Goal: Communication & Community: Answer question/provide support

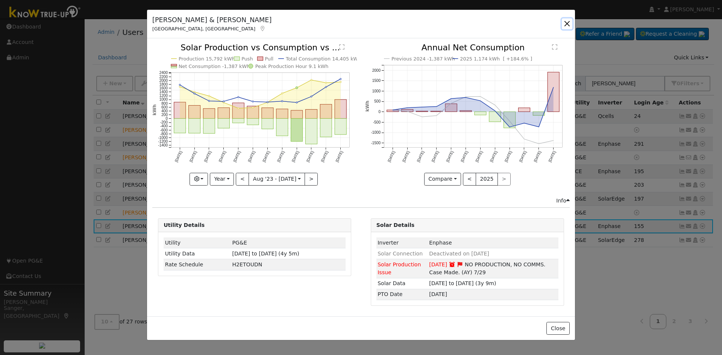
click at [566, 21] on button "button" at bounding box center [566, 23] width 11 height 11
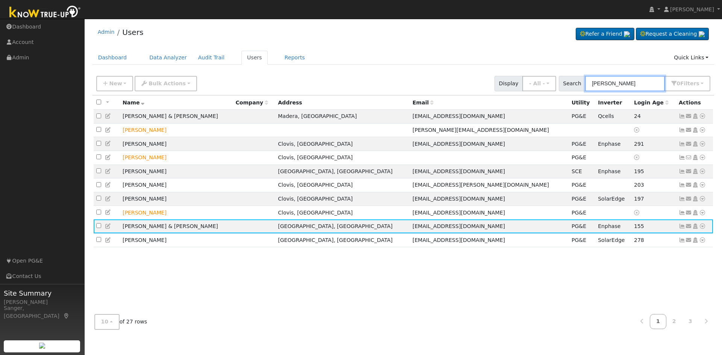
drag, startPoint x: 623, startPoint y: 83, endPoint x: 565, endPoint y: 86, distance: 58.7
click at [566, 88] on div "Search Parker 0 Filter s My accounts Role Show - All - Show Leads Admin Billing…" at bounding box center [634, 83] width 152 height 15
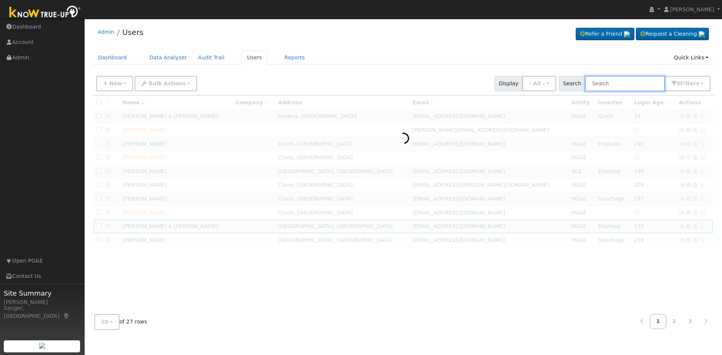
paste input "Sharon Brazil"
type input "Sharon Brazil"
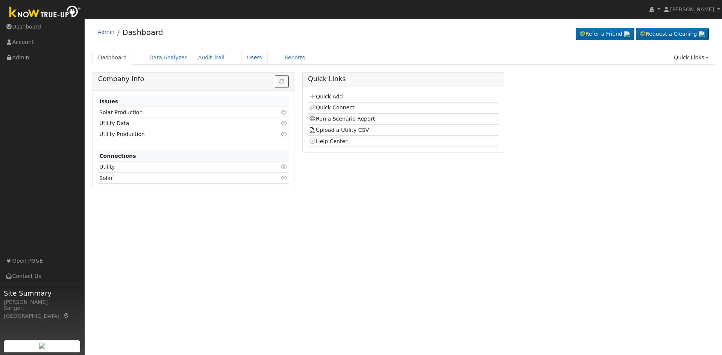
click at [241, 57] on link "Users" at bounding box center [254, 58] width 26 height 14
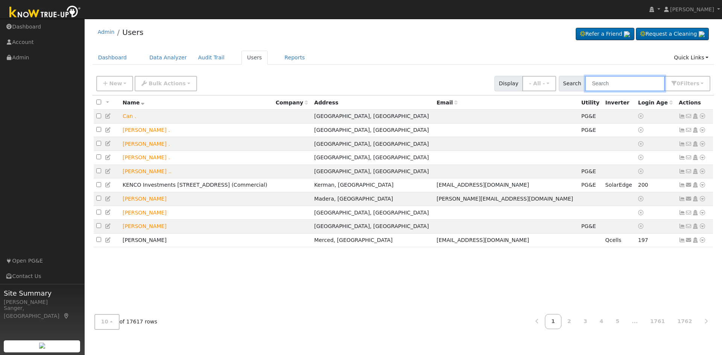
click at [625, 83] on input "text" at bounding box center [625, 83] width 80 height 15
paste input "Sharon Brazil"
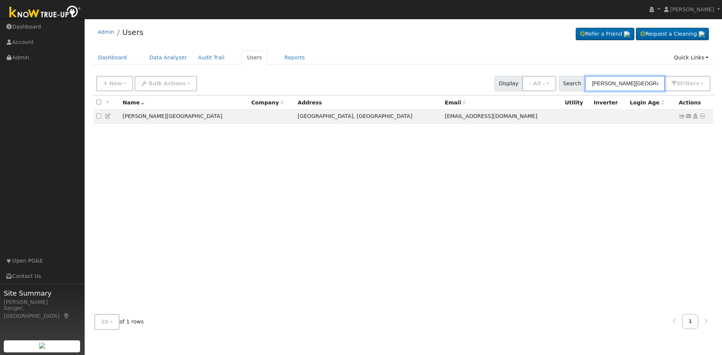
type input "Sharon Brazil"
click at [689, 117] on icon at bounding box center [688, 115] width 7 height 5
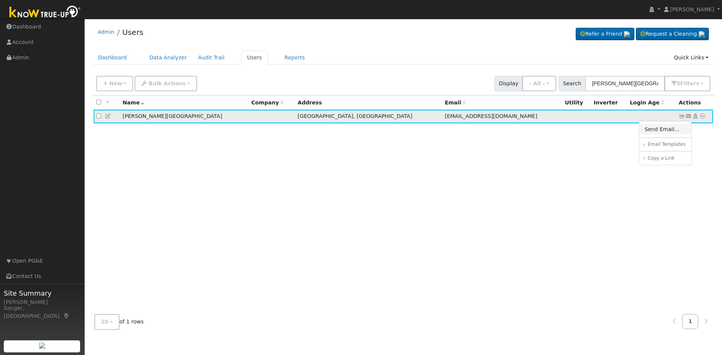
click at [662, 130] on link "Send Email..." at bounding box center [665, 129] width 52 height 11
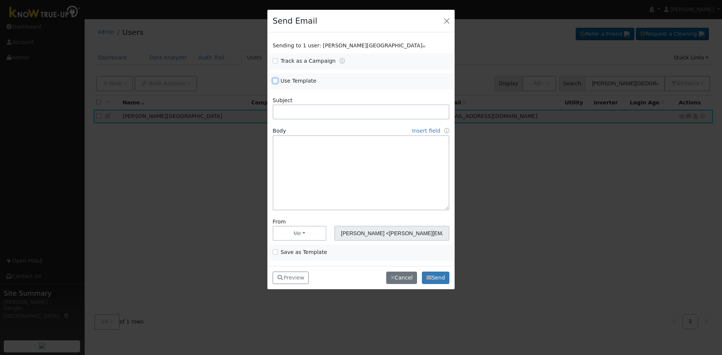
click at [274, 80] on input "Use Template" at bounding box center [274, 80] width 5 height 5
checkbox input "true"
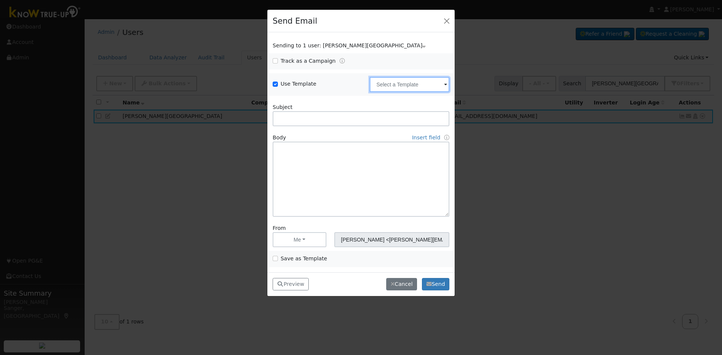
click at [406, 82] on input "text" at bounding box center [409, 84] width 80 height 15
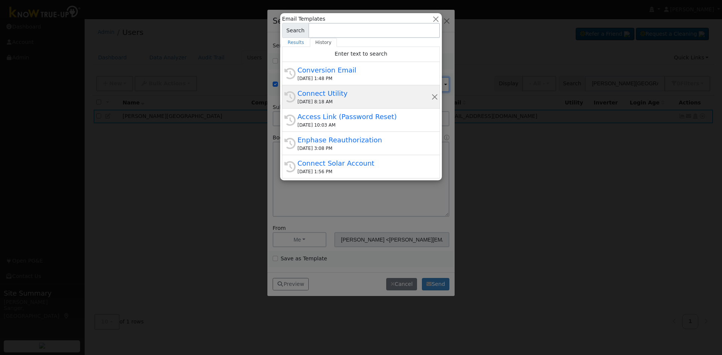
click at [340, 94] on div "Connect Utility" at bounding box center [364, 93] width 134 height 10
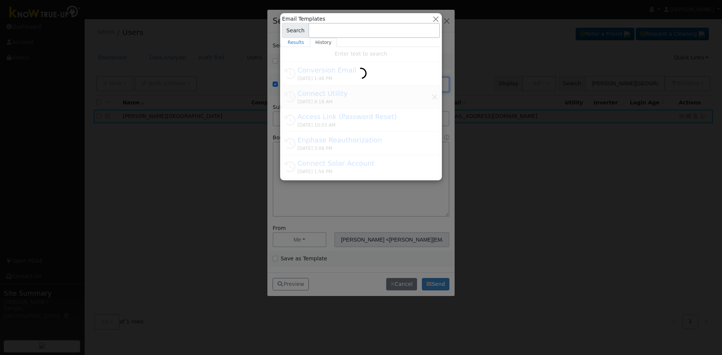
type input "Connect Utility"
type textarea "Hello, Please use the link below to connect your utility company to Know True-U…"
type input "Know True-Up <knowtrueup@solardatapros.com>"
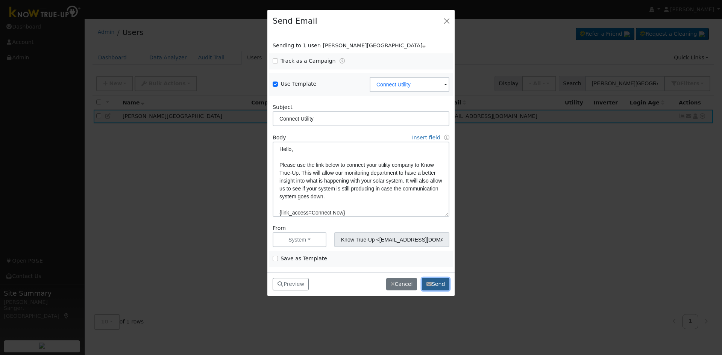
click at [434, 282] on button "Send" at bounding box center [435, 284] width 27 height 13
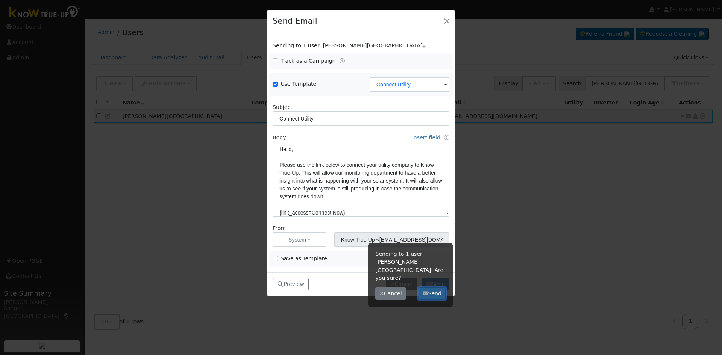
click at [433, 287] on button "Send" at bounding box center [431, 293] width 27 height 13
